Goal: Register for event/course

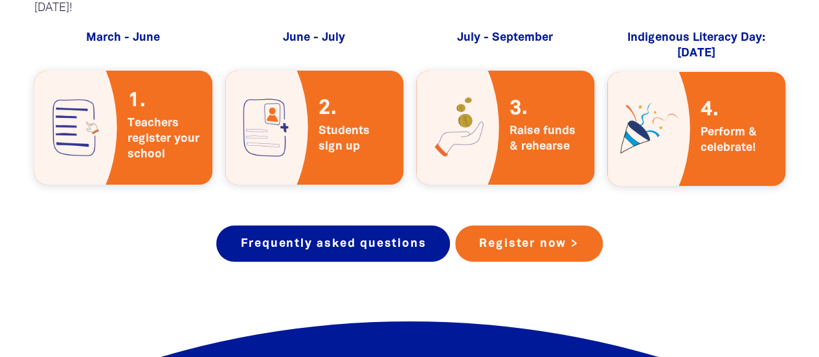
scroll to position [2331, 0]
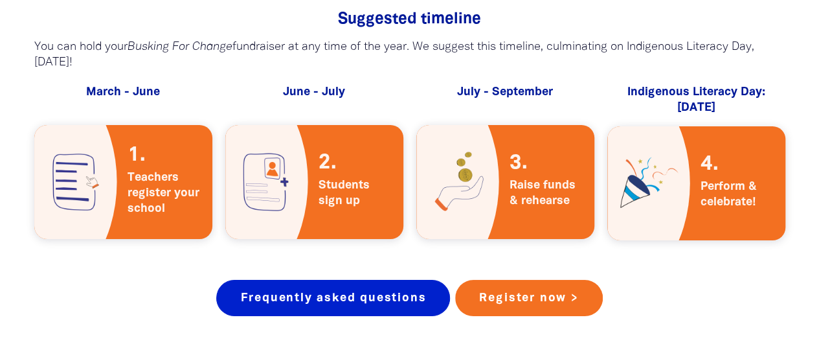
click at [358, 280] on link "Frequently asked questions" at bounding box center [333, 298] width 234 height 36
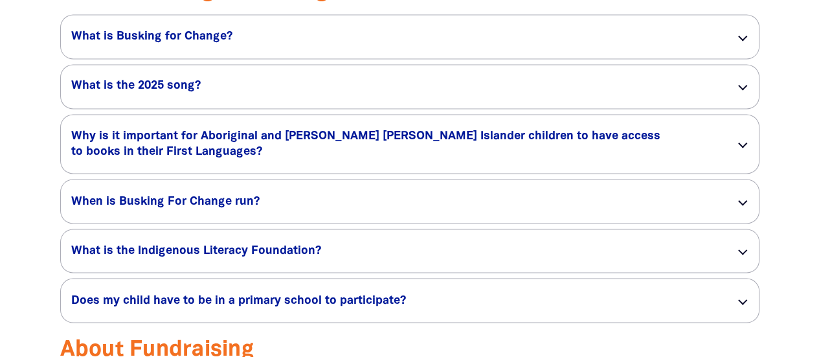
scroll to position [1106, 0]
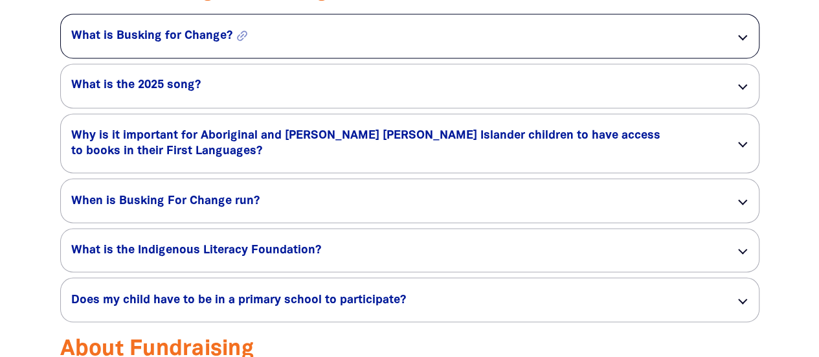
click at [362, 44] on h5 "What is Busking for Change? link" at bounding box center [392, 36] width 643 height 16
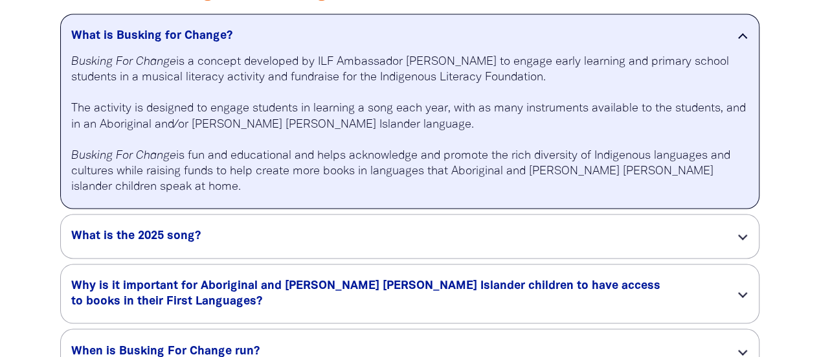
scroll to position [1163, 0]
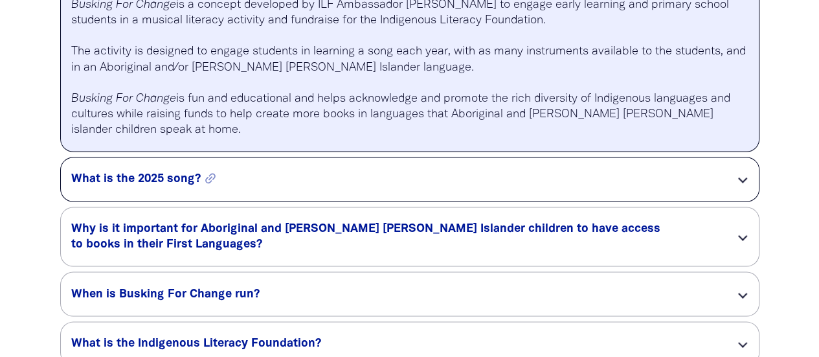
click at [573, 175] on h5 "What is the 2025 song? link" at bounding box center [392, 179] width 643 height 16
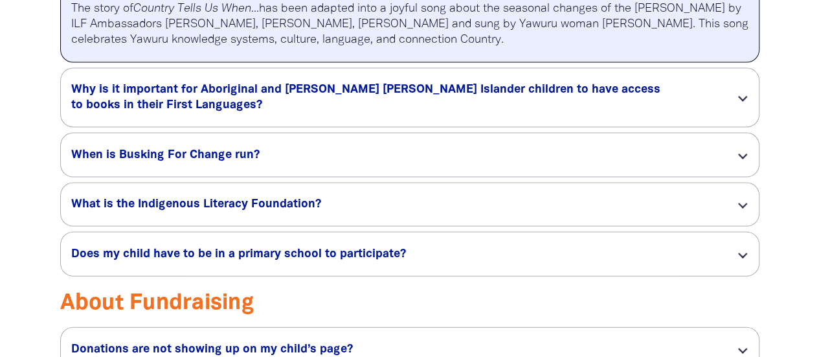
scroll to position [1271, 0]
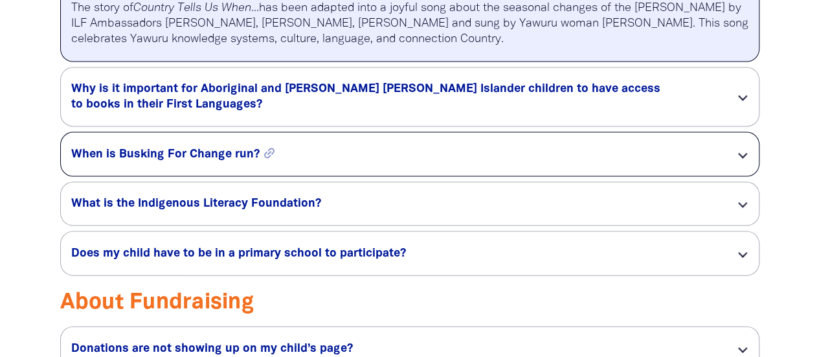
click at [608, 151] on h5 "When is Busking For Change run? link" at bounding box center [392, 155] width 643 height 16
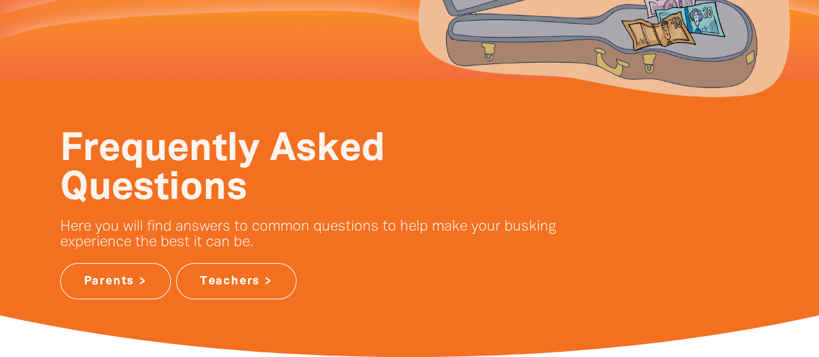
scroll to position [0, 0]
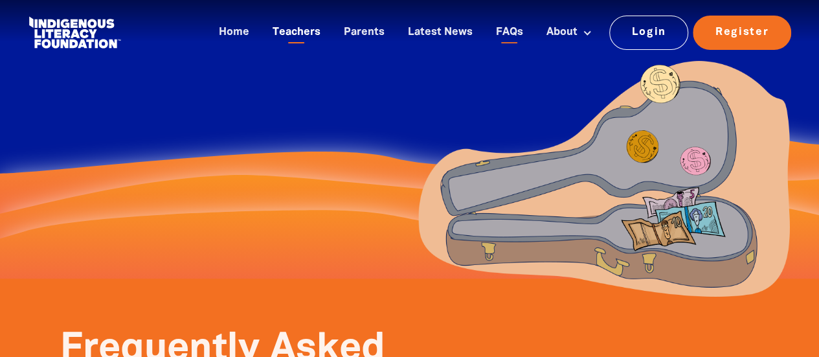
click at [278, 30] on link "Teachers" at bounding box center [296, 32] width 63 height 21
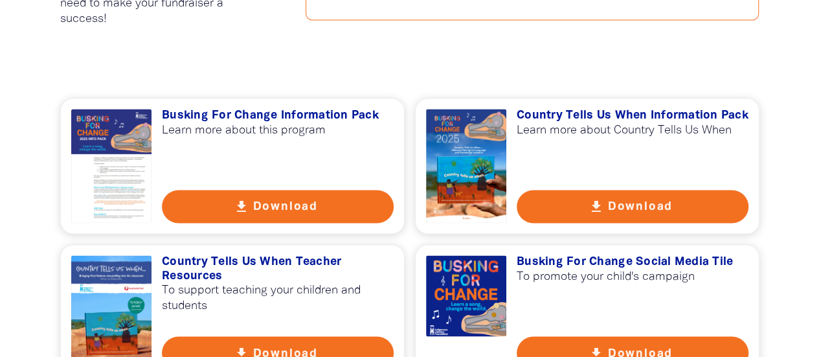
scroll to position [906, 0]
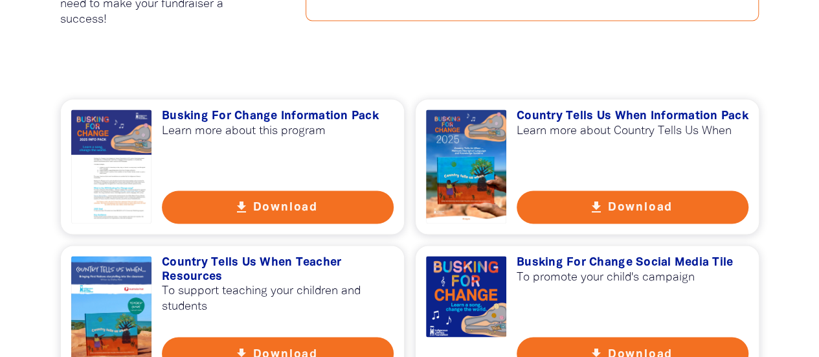
click at [356, 205] on button "get_app Download" at bounding box center [278, 206] width 232 height 33
click at [638, 195] on button "get_app Download" at bounding box center [632, 206] width 232 height 33
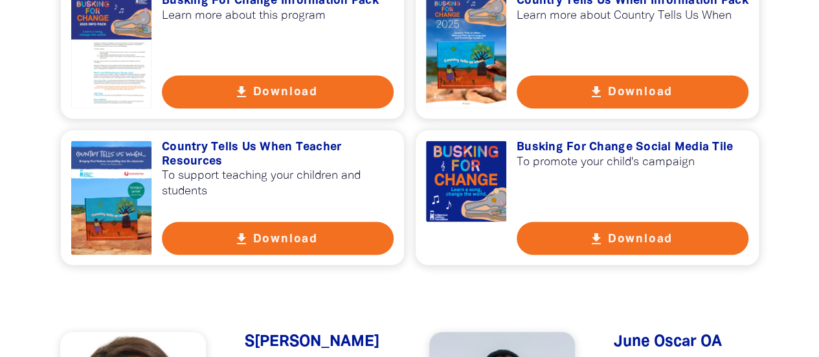
click at [305, 238] on button "get_app Download" at bounding box center [278, 237] width 232 height 33
click at [553, 234] on button "get_app Download" at bounding box center [632, 237] width 232 height 33
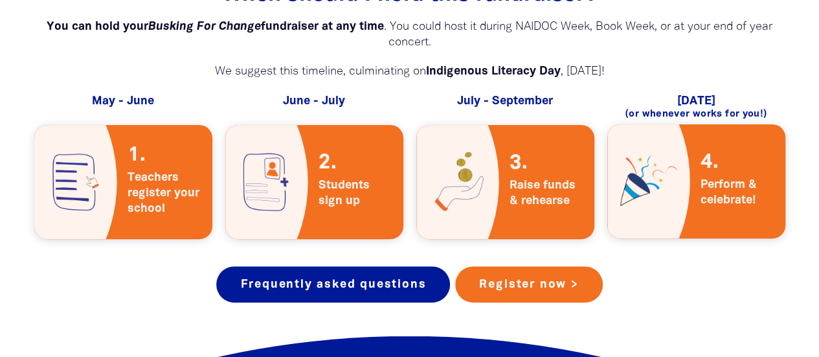
scroll to position [2552, 0]
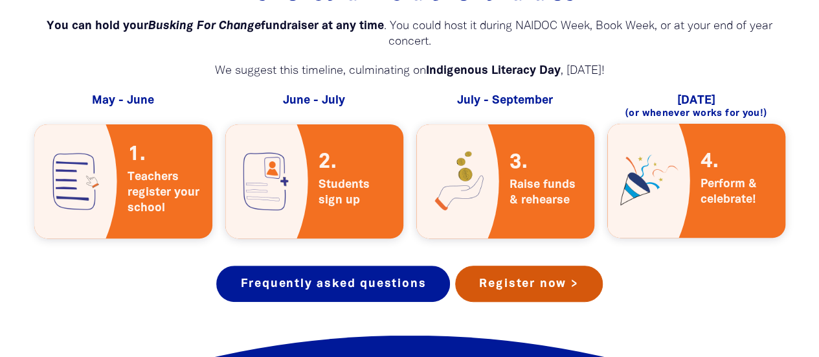
click at [516, 278] on link "Register now >" at bounding box center [528, 283] width 147 height 36
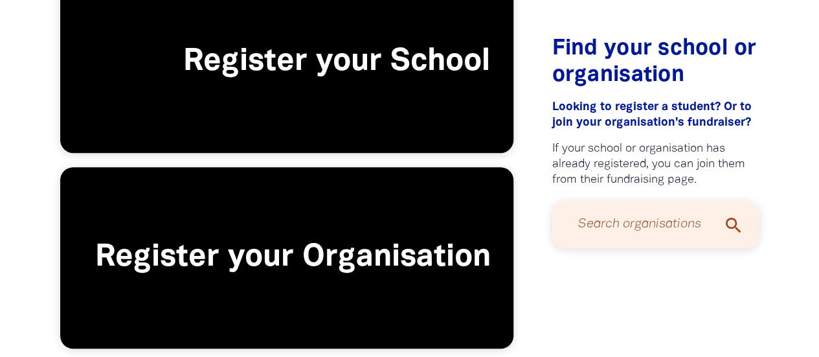
scroll to position [299, 0]
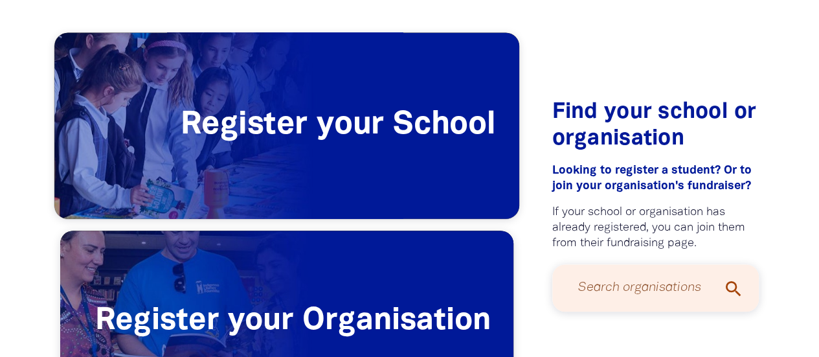
click at [396, 168] on span "Register your School" at bounding box center [286, 126] width 465 height 186
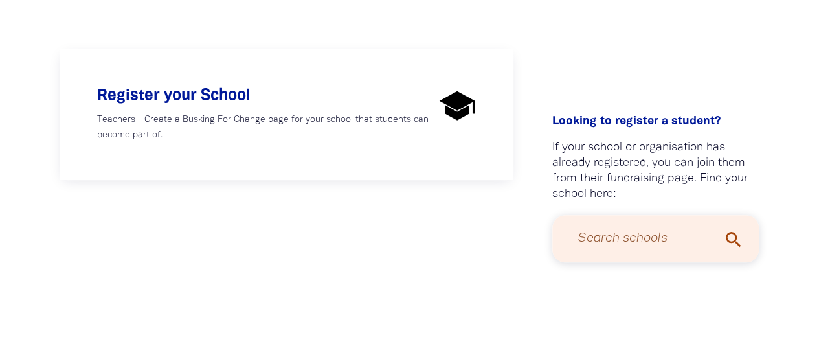
scroll to position [269, 0]
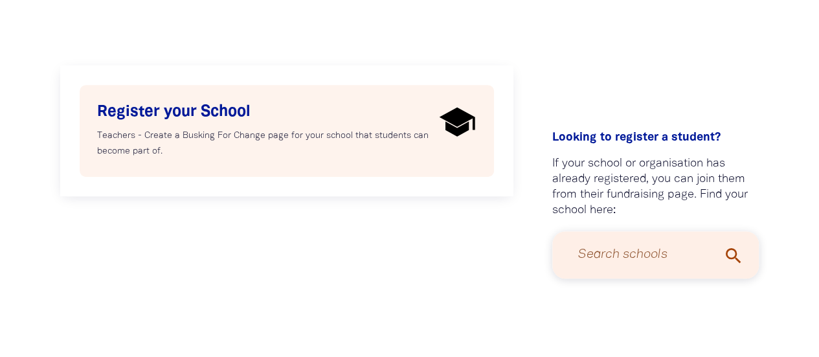
click at [324, 143] on p "Teachers - Create a Busking For Change page for your school that students can b…" at bounding box center [265, 143] width 337 height 31
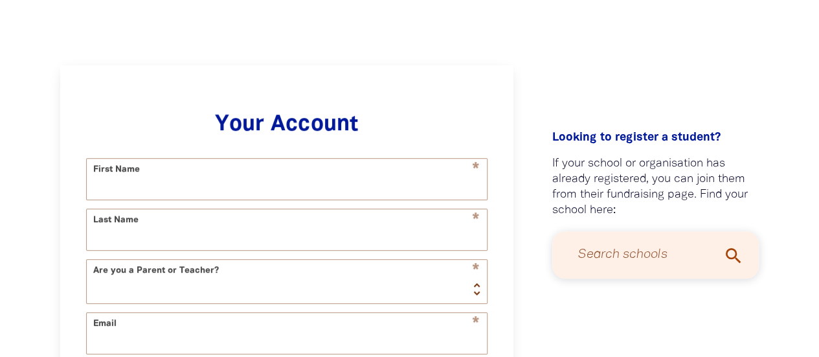
scroll to position [334, 0]
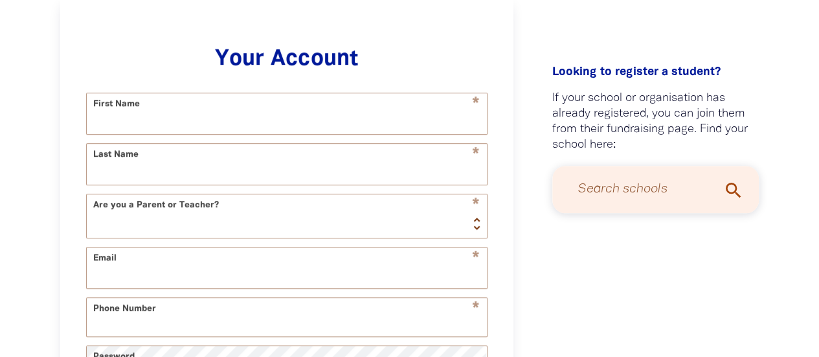
select select "AU"
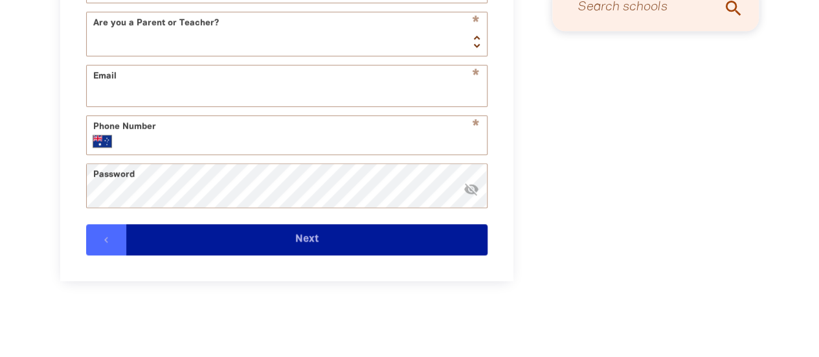
scroll to position [0, 0]
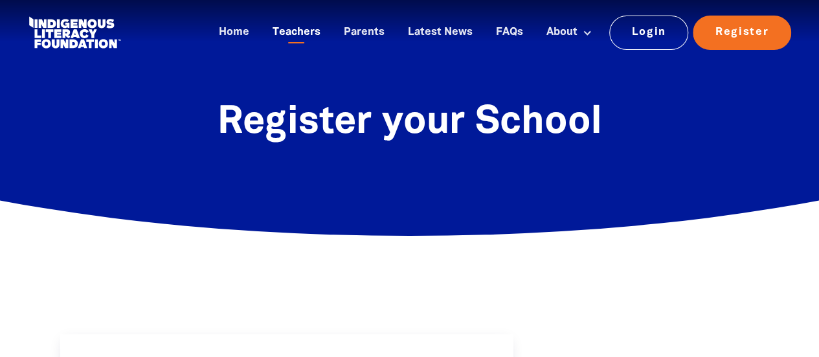
click at [302, 37] on link "Teachers" at bounding box center [296, 32] width 63 height 21
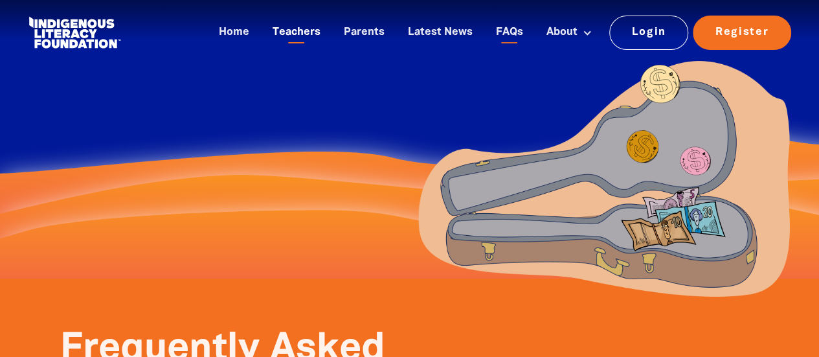
click at [287, 36] on link "Teachers" at bounding box center [296, 32] width 63 height 21
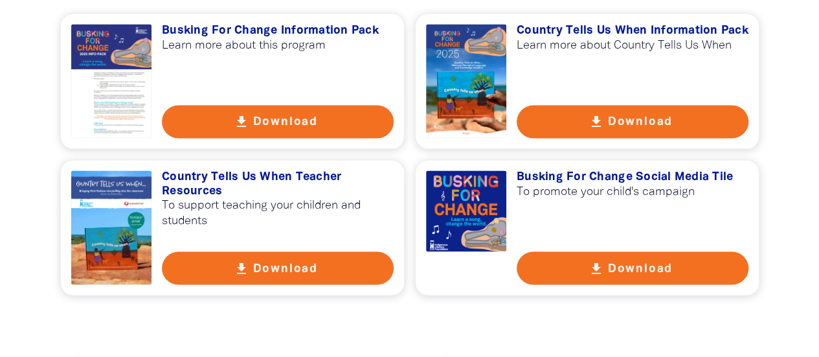
scroll to position [992, 0]
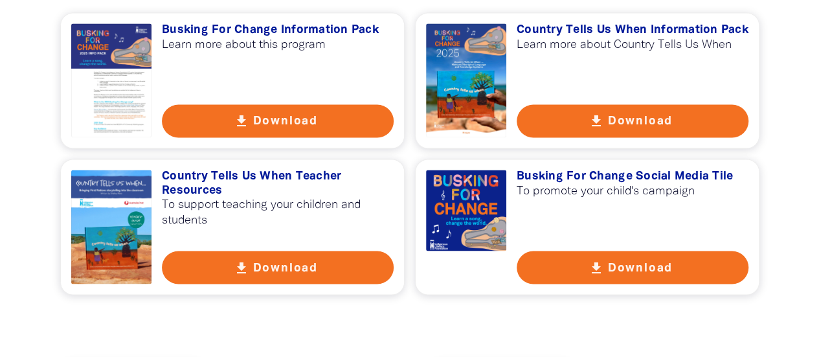
click at [289, 269] on button "get_app Download" at bounding box center [278, 266] width 232 height 33
